Goal: Task Accomplishment & Management: Manage account settings

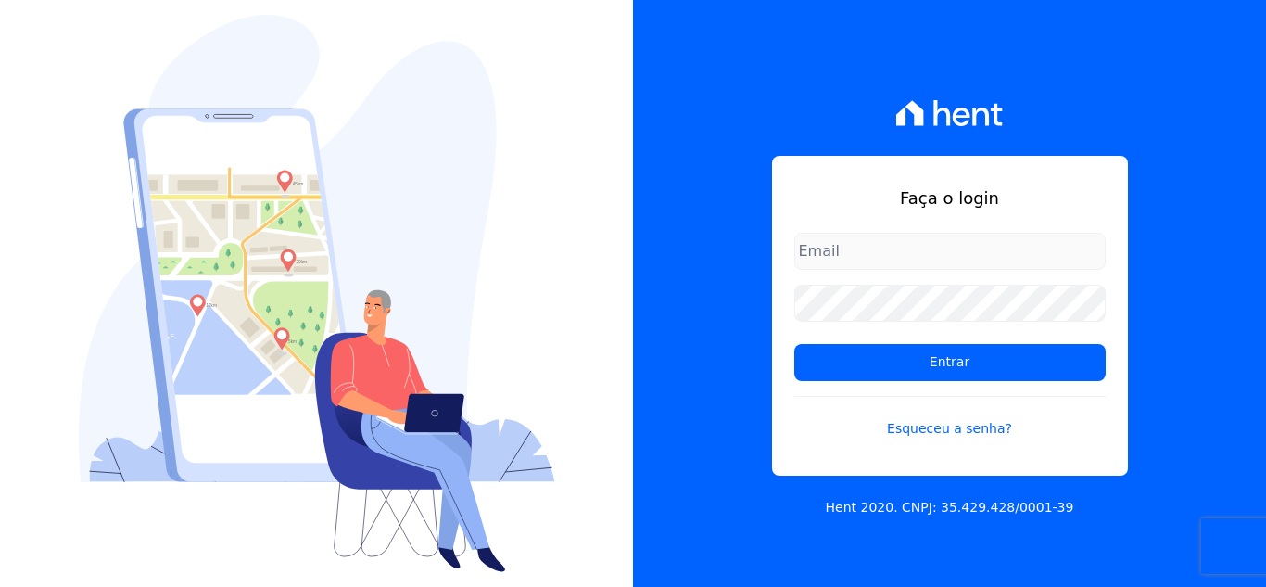
click at [875, 250] on input "email" at bounding box center [949, 251] width 311 height 37
type input "[EMAIL_ADDRESS][DOMAIN_NAME]"
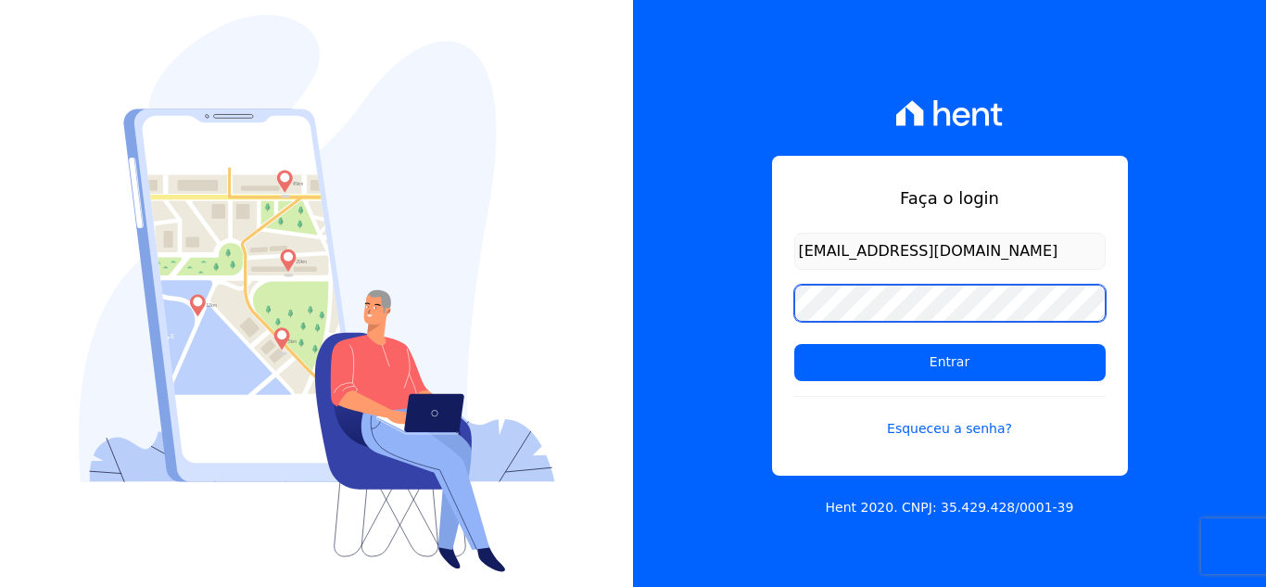
click at [794, 344] on input "Entrar" at bounding box center [949, 362] width 311 height 37
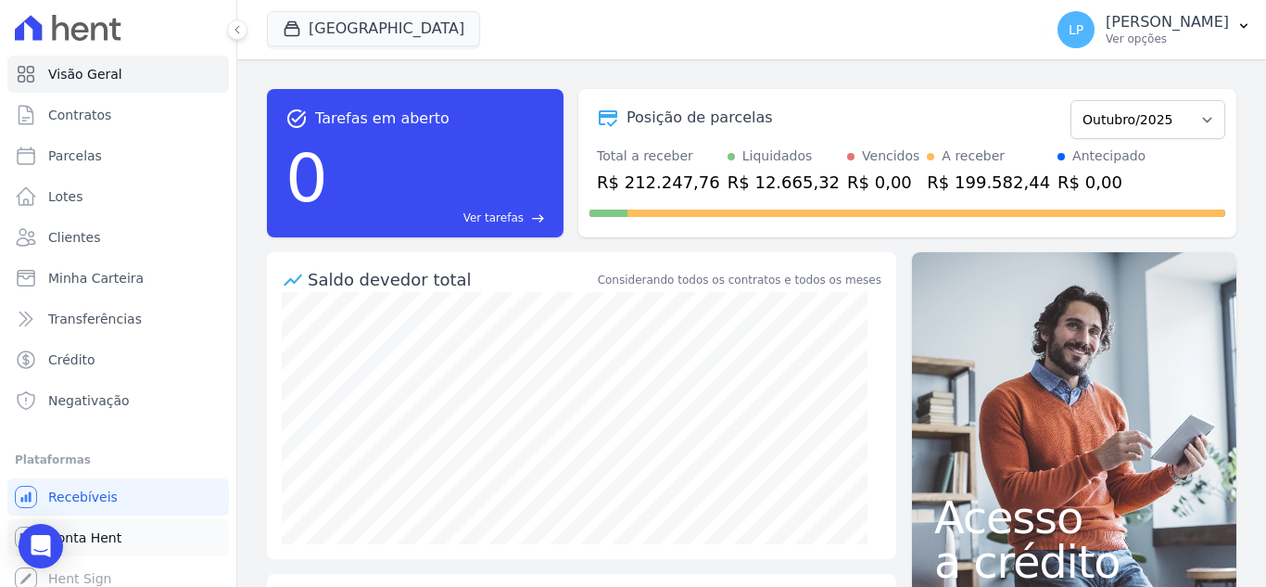
click at [94, 538] on span "Conta Hent" at bounding box center [84, 537] width 73 height 19
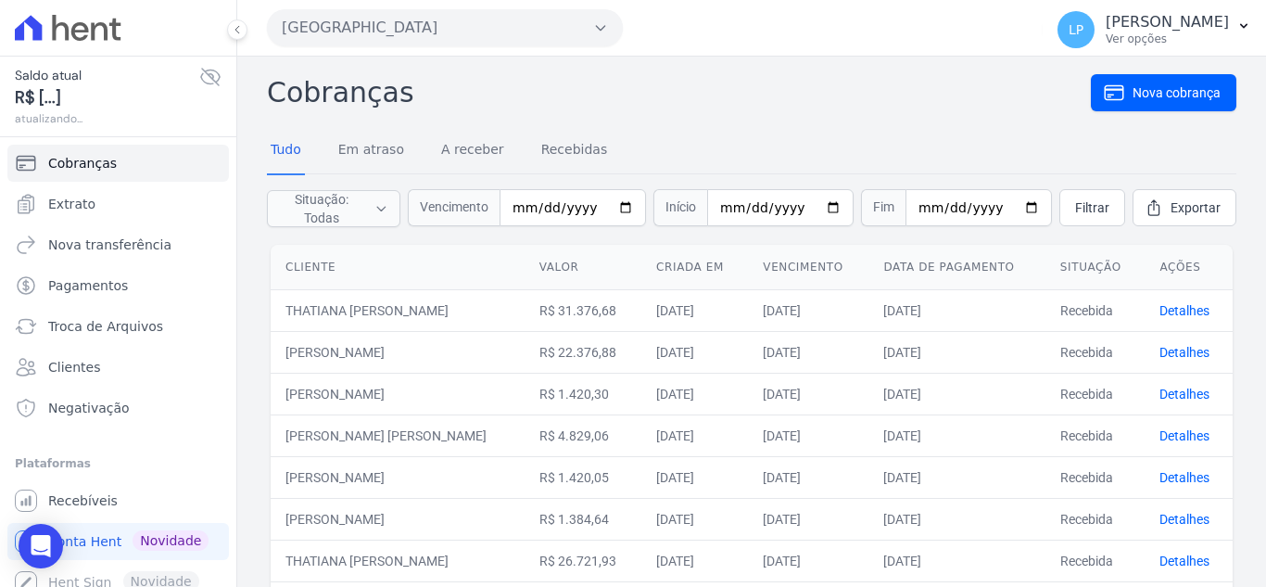
click at [91, 536] on span "Conta Hent" at bounding box center [84, 541] width 73 height 19
click at [201, 77] on icon at bounding box center [210, 77] width 19 height 17
click at [427, 26] on button "Estação Nogueira" at bounding box center [445, 27] width 356 height 37
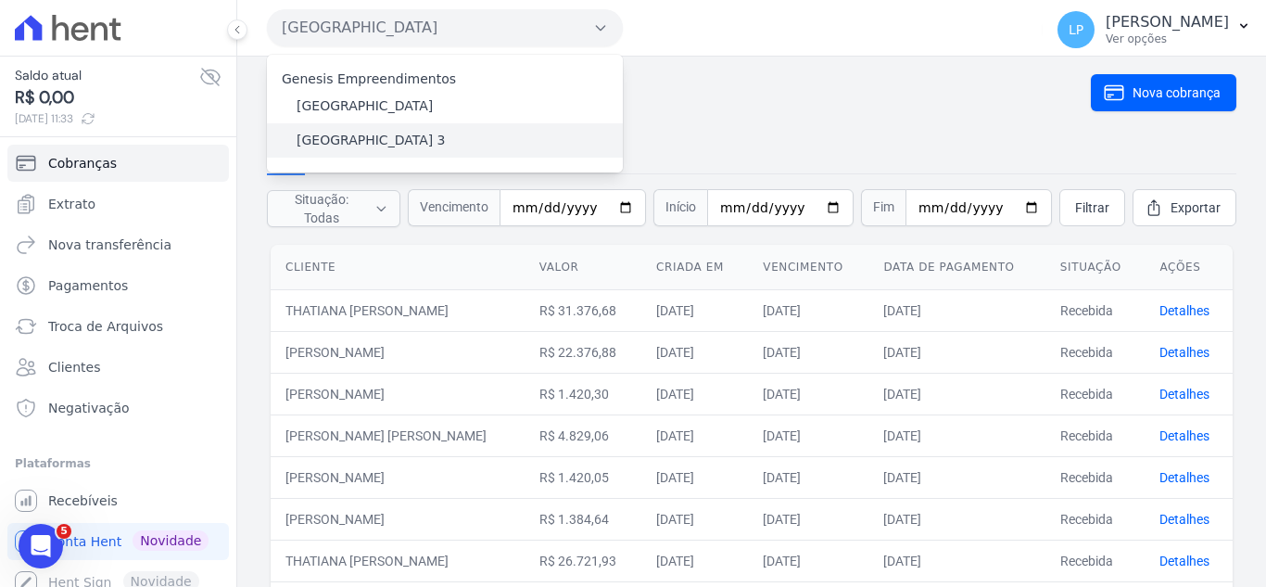
click at [354, 141] on label "Estação Nogueira 3" at bounding box center [371, 140] width 149 height 19
click at [0, 0] on input "Estação Nogueira 3" at bounding box center [0, 0] width 0 height 0
